Goal: Task Accomplishment & Management: Manage account settings

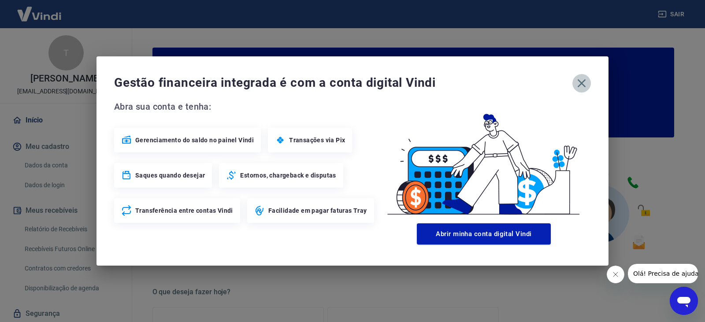
click at [577, 83] on icon "button" at bounding box center [582, 83] width 14 height 14
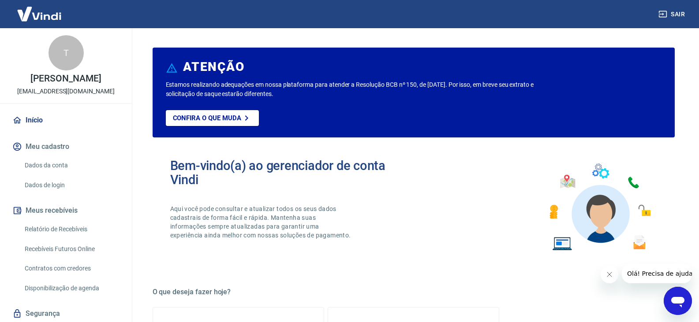
click at [64, 252] on link "Recebíveis Futuros Online" at bounding box center [71, 249] width 100 height 18
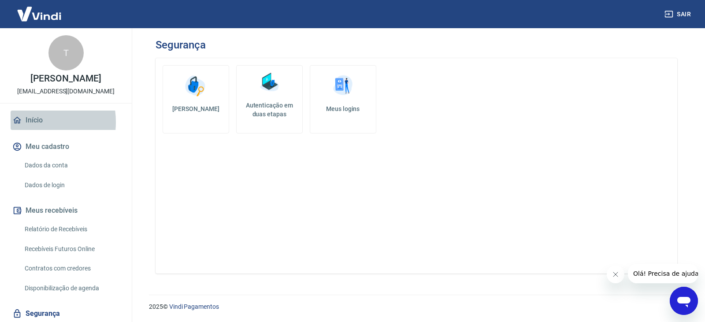
click at [30, 122] on link "Início" at bounding box center [66, 120] width 111 height 19
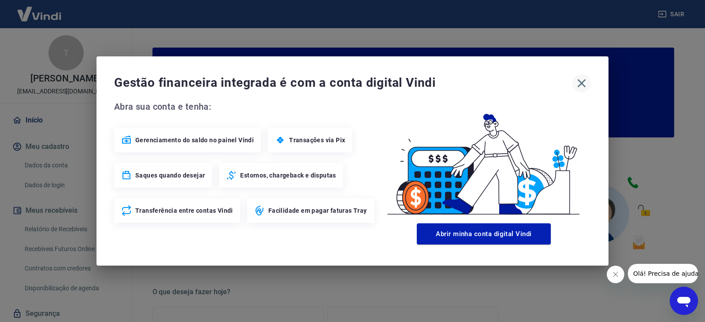
click at [580, 86] on icon "button" at bounding box center [582, 83] width 14 height 14
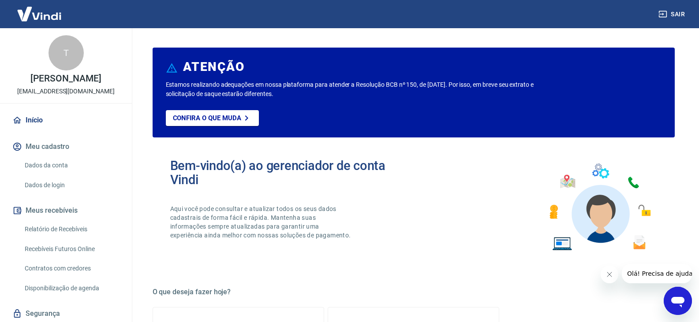
click at [67, 164] on link "Dados da conta" at bounding box center [71, 165] width 100 height 18
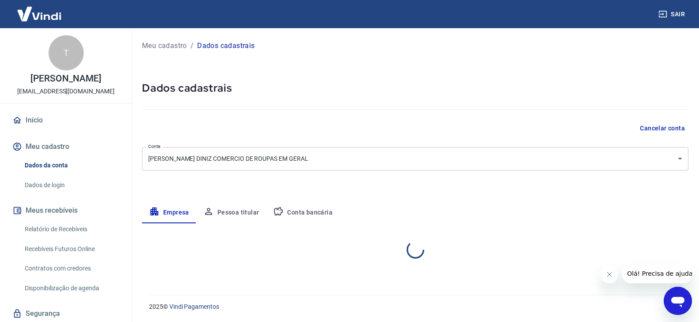
select select "SP"
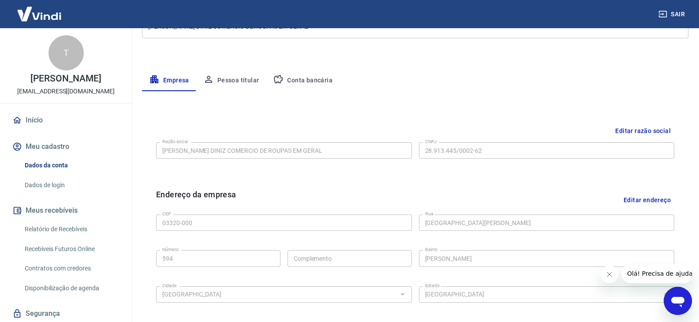
scroll to position [44, 0]
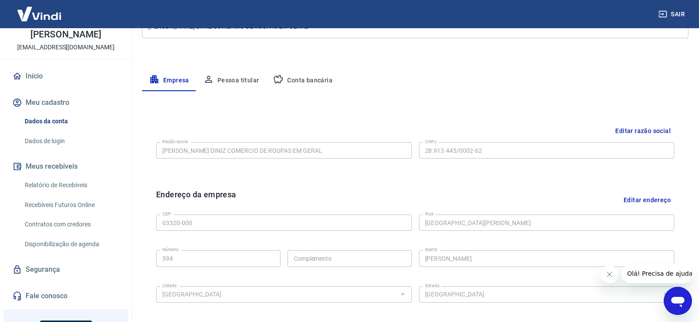
click at [48, 273] on link "Segurança" at bounding box center [66, 269] width 111 height 19
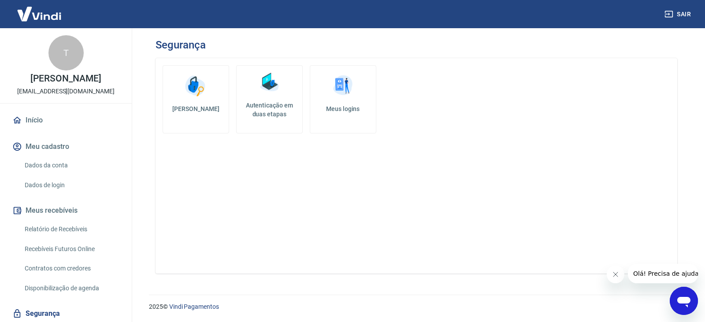
click at [44, 13] on img at bounding box center [39, 13] width 57 height 27
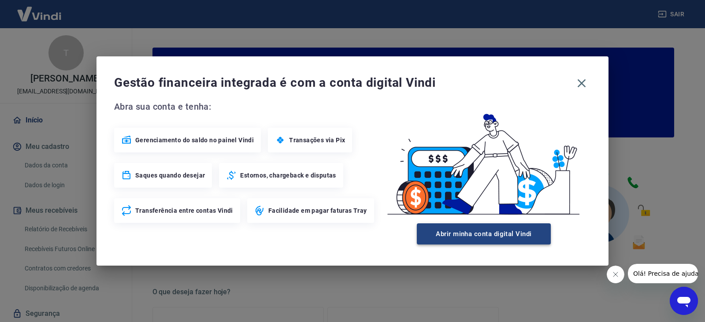
click at [520, 237] on button "Abrir minha conta digital Vindi" at bounding box center [484, 234] width 134 height 21
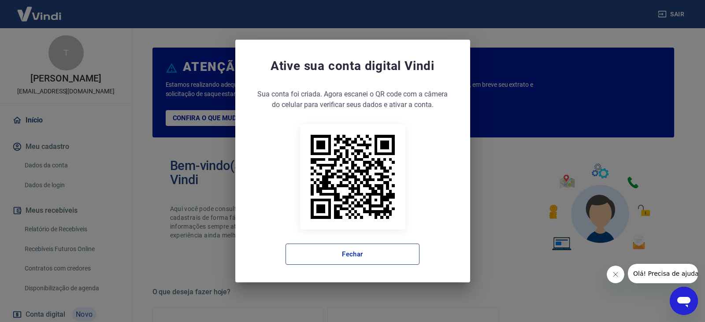
click at [344, 255] on button "Fechar" at bounding box center [353, 254] width 134 height 21
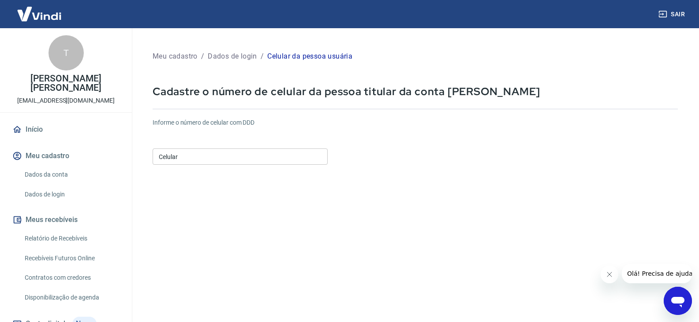
click at [184, 156] on input "Celular" at bounding box center [240, 157] width 175 height 16
type input "(11) 96456-9009"
click at [608, 276] on icon "Fechar mensagem da empresa" at bounding box center [608, 274] width 7 height 7
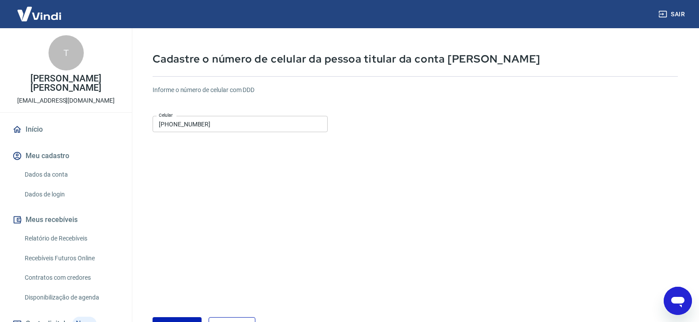
scroll to position [95, 0]
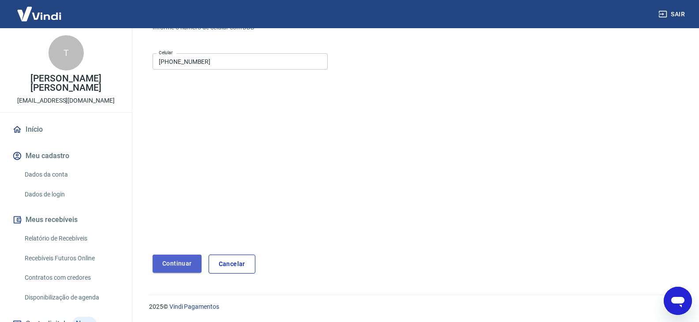
click at [186, 264] on button "Continuar" at bounding box center [177, 264] width 49 height 18
